Goal: Information Seeking & Learning: Learn about a topic

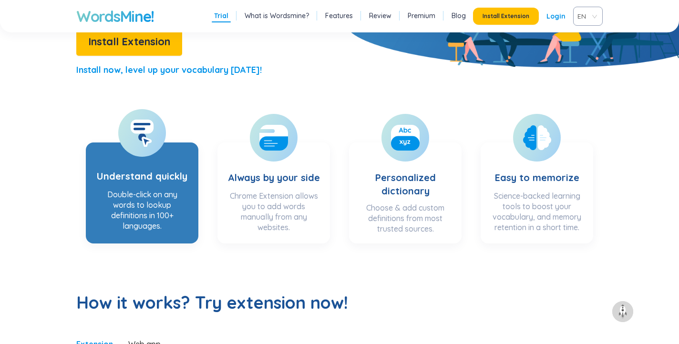
scroll to position [241, 0]
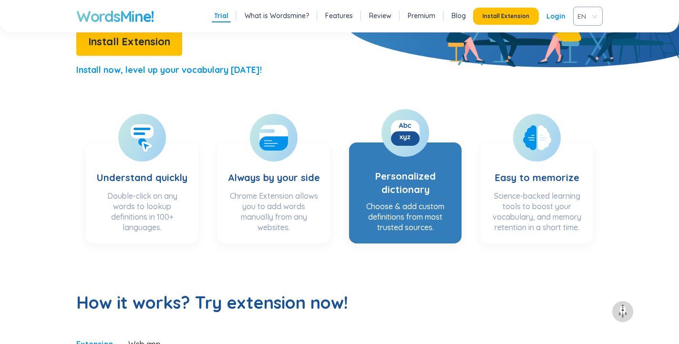
click at [414, 211] on div "Choose & add custom definitions from most trusted sources." at bounding box center [405, 216] width 93 height 31
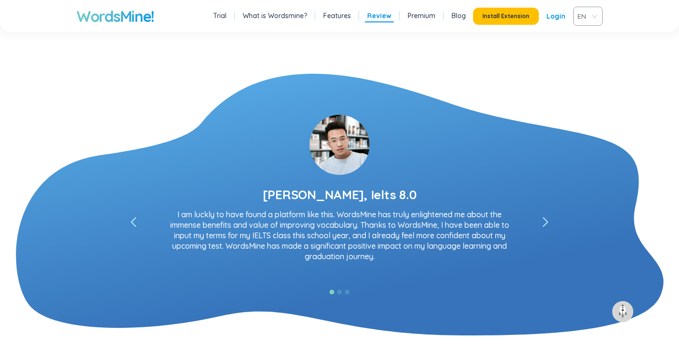
scroll to position [1656, 0]
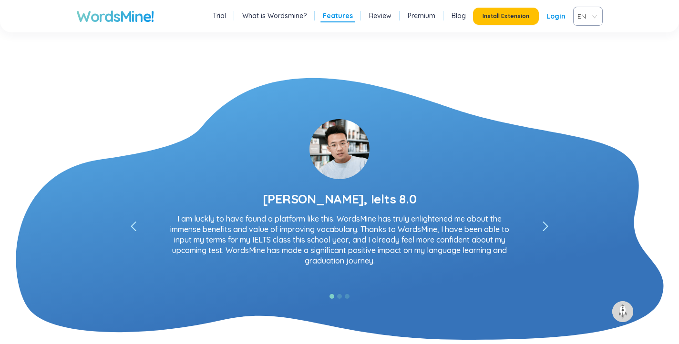
click at [548, 227] on icon "left" at bounding box center [545, 226] width 4 height 9
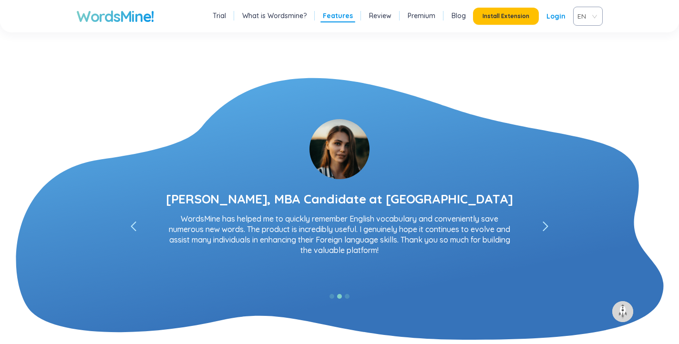
click at [548, 227] on icon "left" at bounding box center [545, 226] width 4 height 9
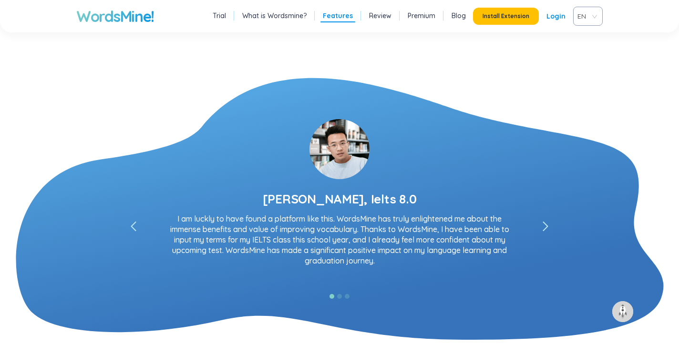
click at [548, 227] on icon "left" at bounding box center [545, 226] width 4 height 9
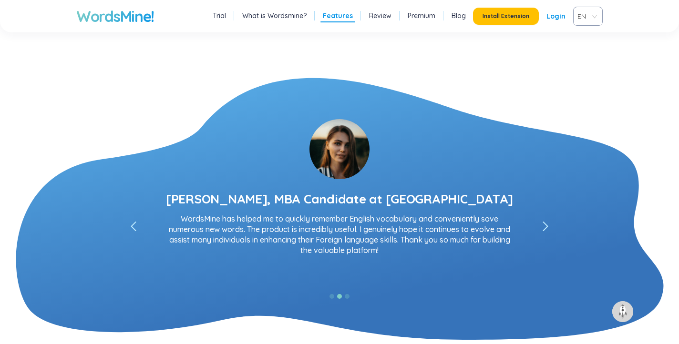
click at [548, 227] on icon "left" at bounding box center [545, 226] width 4 height 9
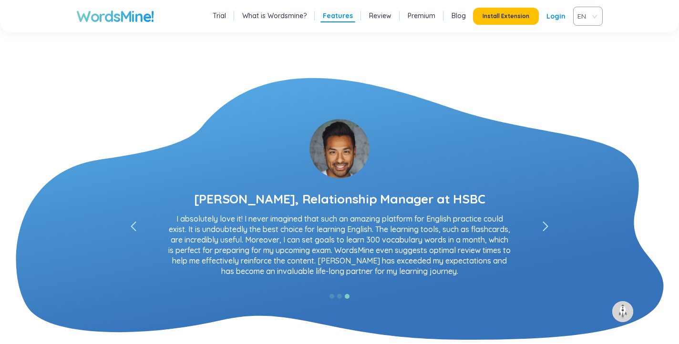
click at [548, 227] on icon "left" at bounding box center [545, 226] width 4 height 9
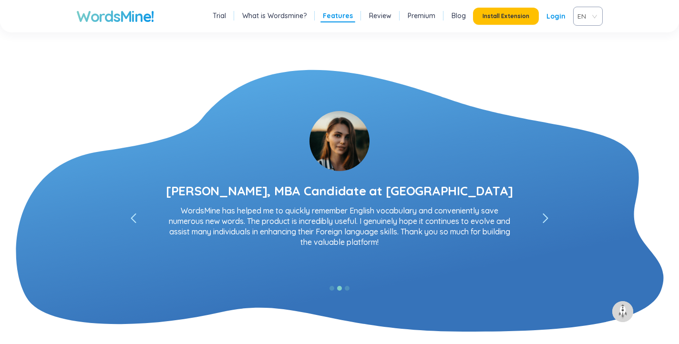
scroll to position [1674, 0]
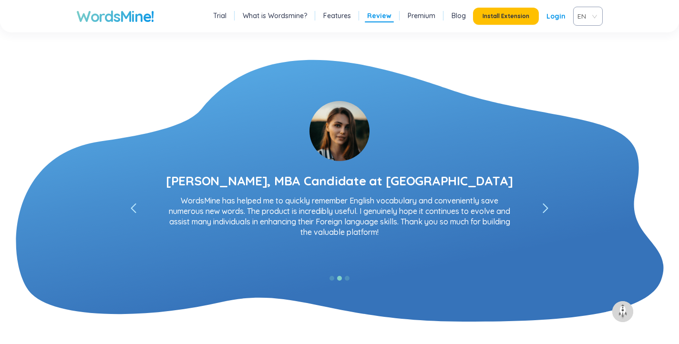
click at [547, 209] on icon "left" at bounding box center [545, 208] width 4 height 9
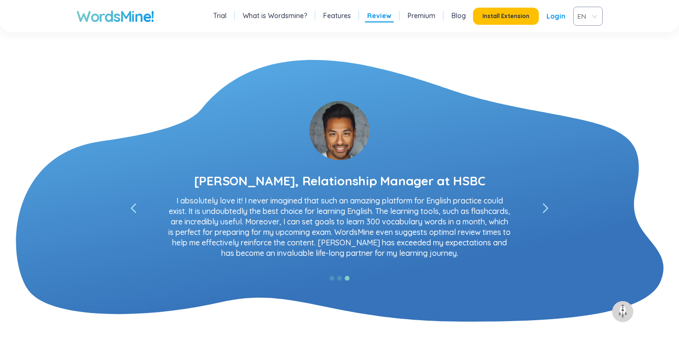
click at [547, 209] on icon "left" at bounding box center [545, 208] width 4 height 9
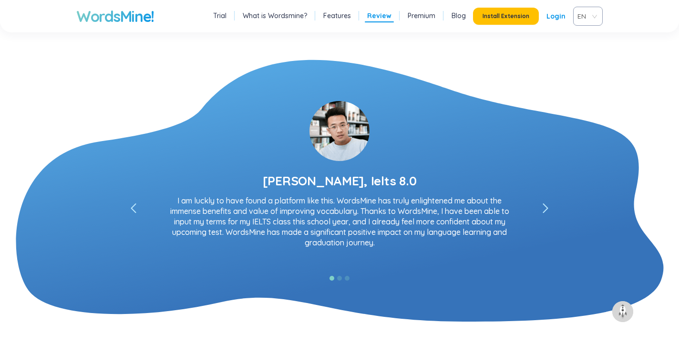
click at [547, 209] on icon "left" at bounding box center [545, 208] width 4 height 9
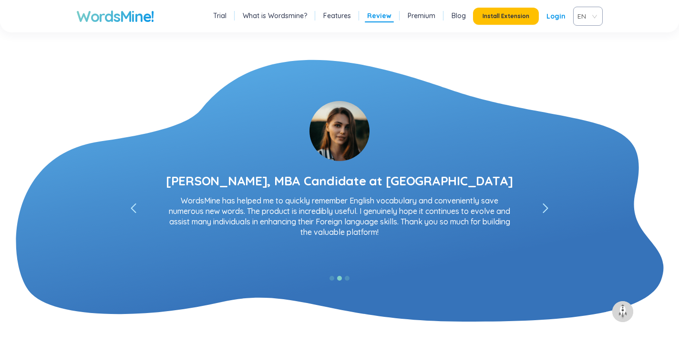
click at [547, 209] on icon "left" at bounding box center [545, 208] width 4 height 9
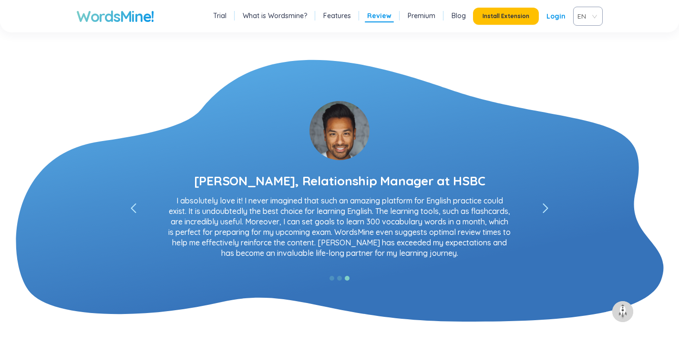
click at [547, 209] on icon "left" at bounding box center [545, 208] width 4 height 9
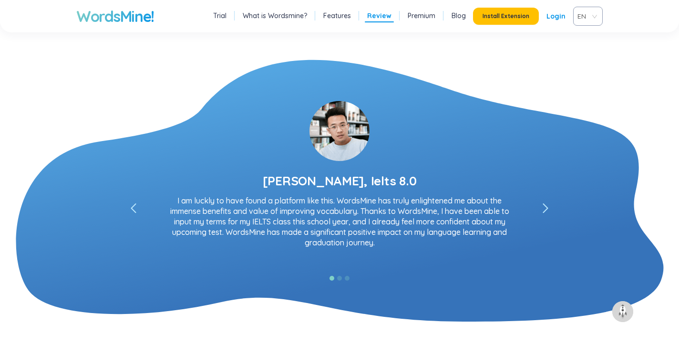
click at [547, 209] on icon "left" at bounding box center [545, 208] width 4 height 9
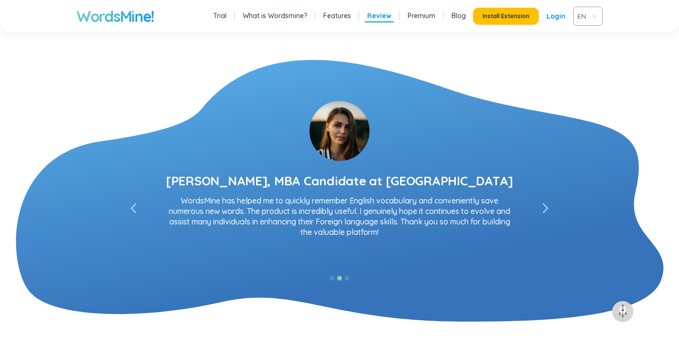
click at [547, 209] on icon "left" at bounding box center [545, 208] width 4 height 9
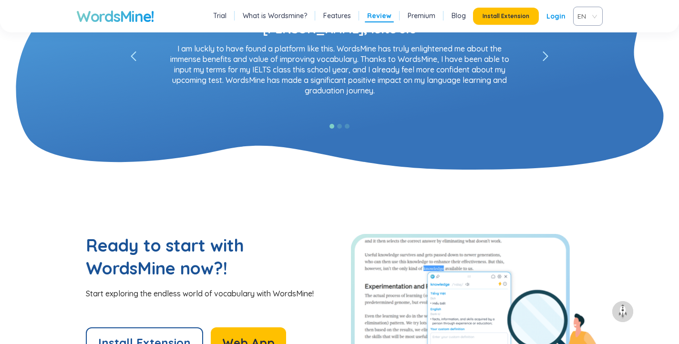
scroll to position [1829, 0]
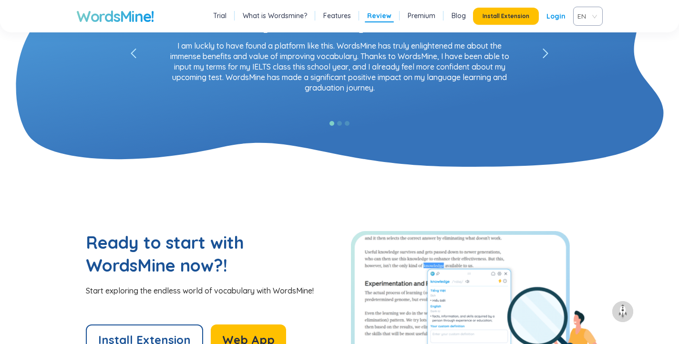
click at [549, 51] on span at bounding box center [546, 54] width 10 height 10
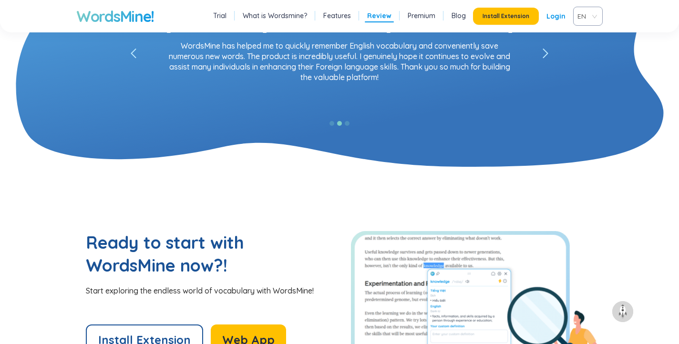
click at [549, 51] on span at bounding box center [546, 54] width 10 height 10
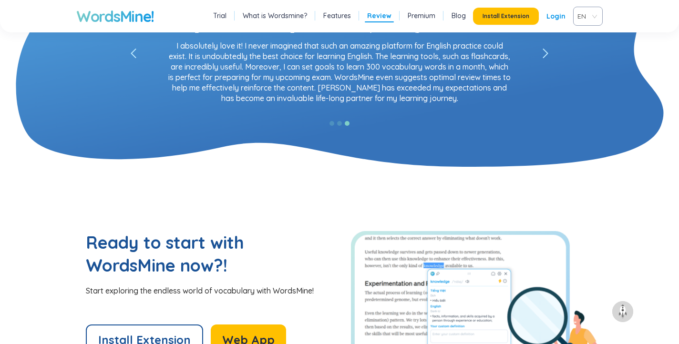
click at [549, 51] on span at bounding box center [546, 54] width 10 height 10
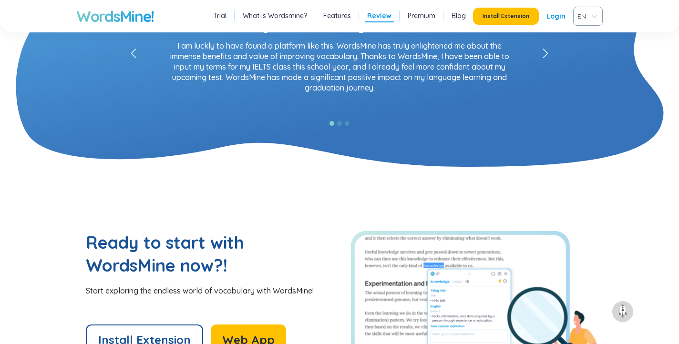
click at [549, 51] on span at bounding box center [546, 54] width 10 height 10
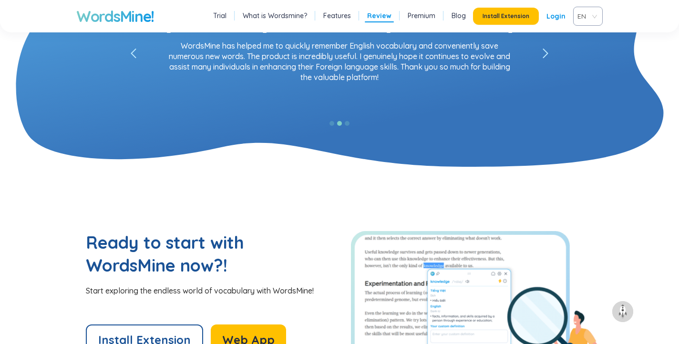
click at [549, 51] on span at bounding box center [546, 54] width 10 height 10
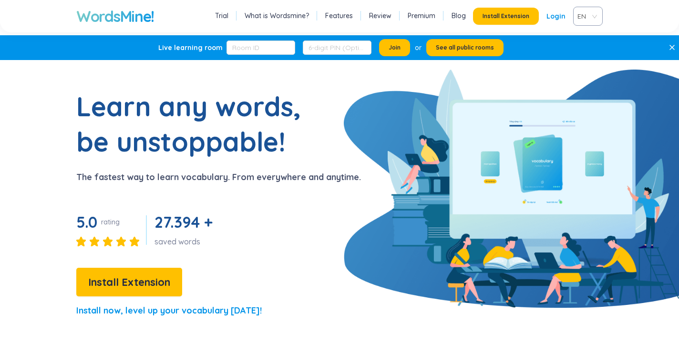
scroll to position [0, 0]
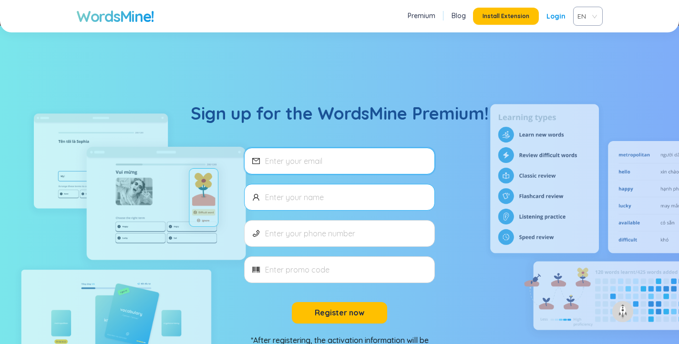
scroll to position [390, 0]
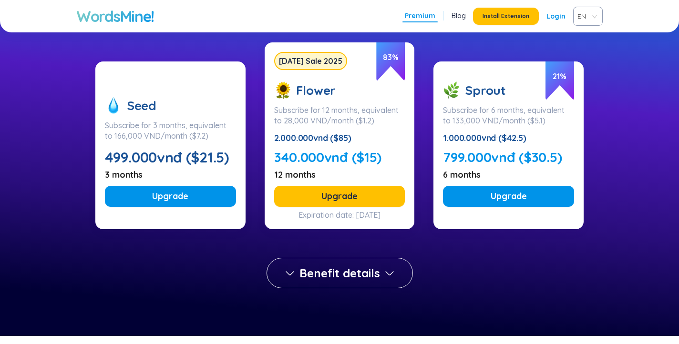
scroll to position [138, 0]
